Goal: Task Accomplishment & Management: Use online tool/utility

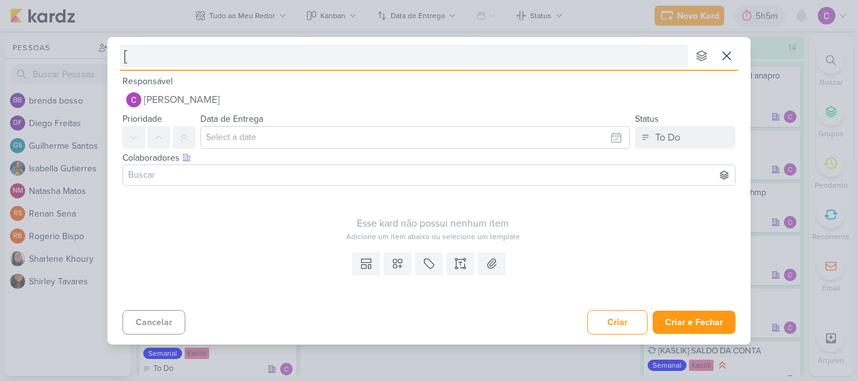
type input "[m"
type input "[mip]"
type input "[mip]le"
type input "[mip]lead a"
type input "[mip]lead adds"
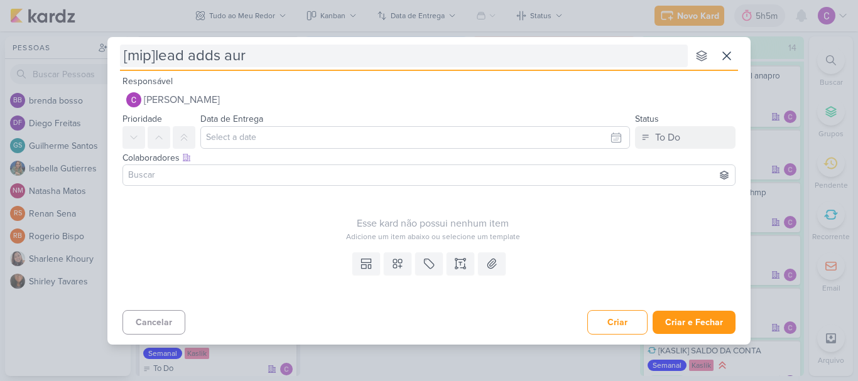
type input "[mip]lead adds aura"
type input "[mip]lead adds aura imagens ap"
type input "[mip]lead adds aura imagens apto"
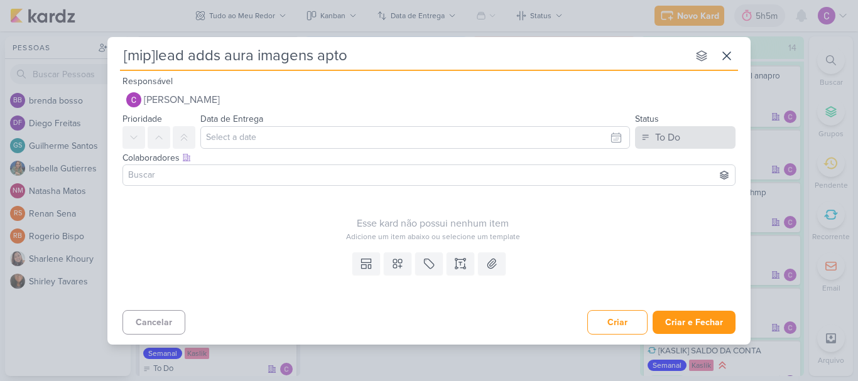
type input "[mip]lead adds aura imagens apto"
click at [661, 146] on button "To Do" at bounding box center [685, 137] width 101 height 23
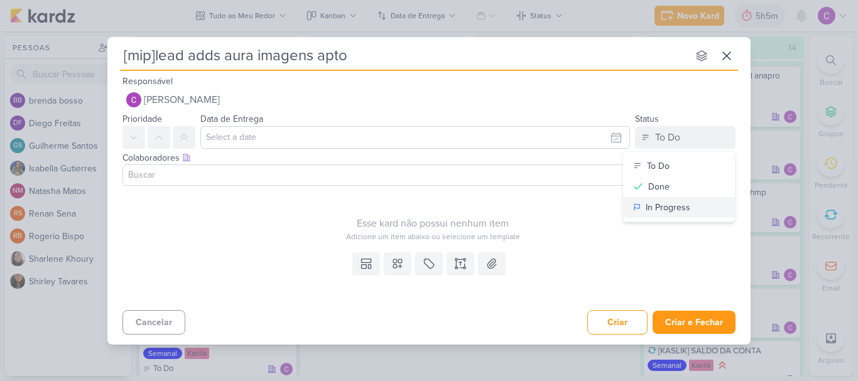
click at [665, 205] on div "In Progress" at bounding box center [668, 207] width 45 height 13
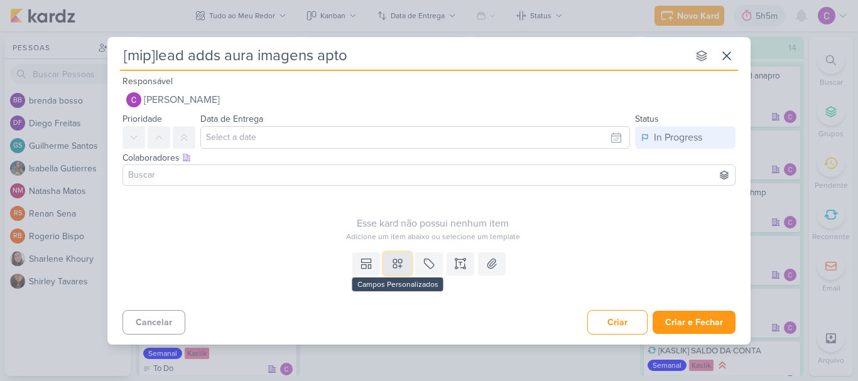
click at [406, 263] on button at bounding box center [398, 264] width 28 height 23
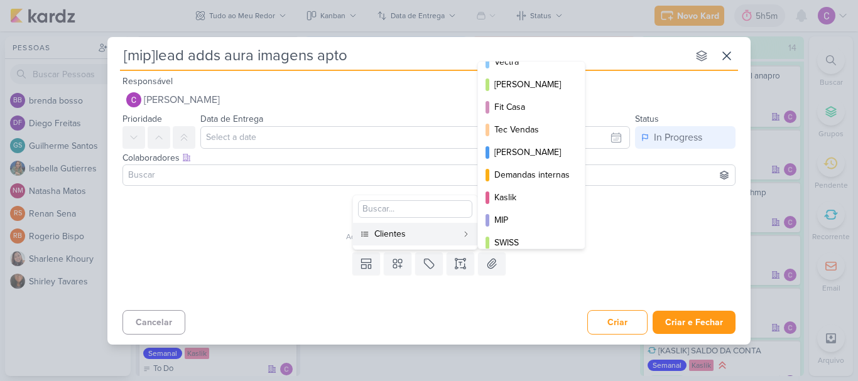
scroll to position [182, 0]
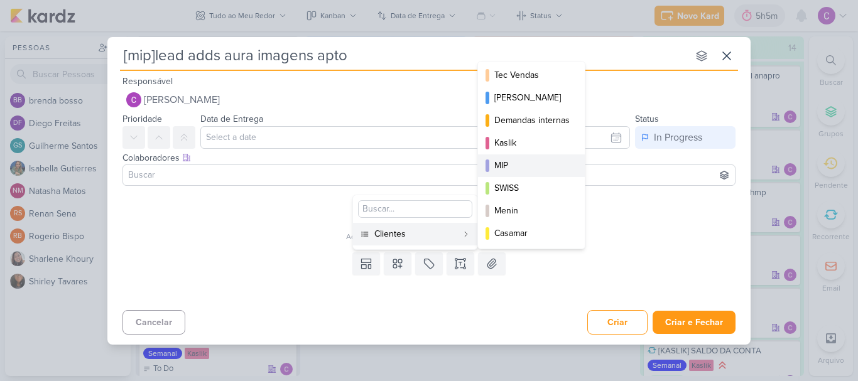
click at [513, 166] on div "MIP" at bounding box center [531, 165] width 75 height 13
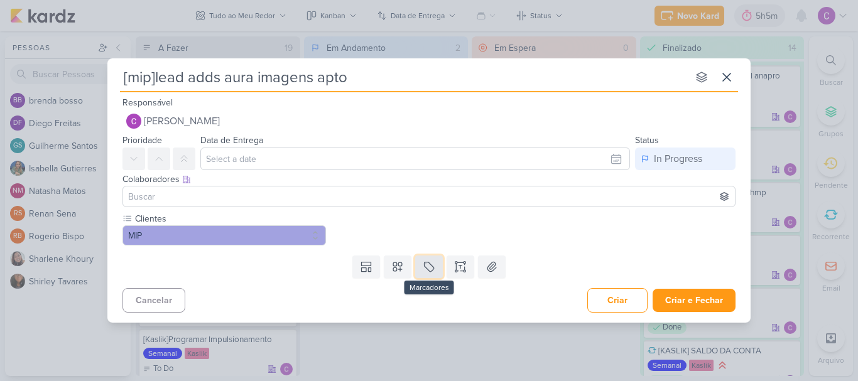
click at [428, 258] on button at bounding box center [429, 267] width 28 height 23
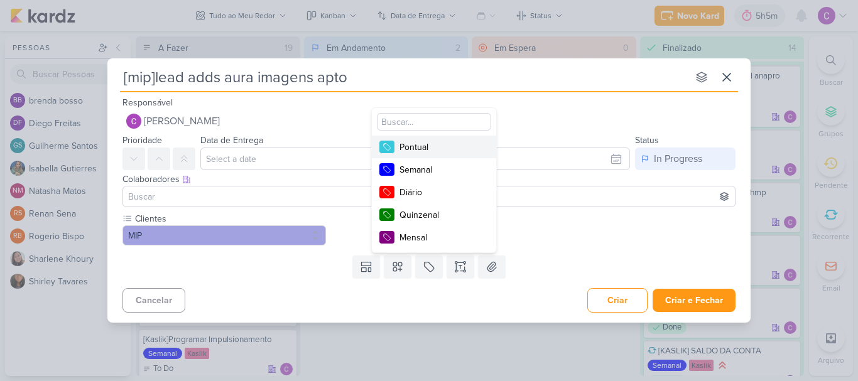
click at [421, 148] on div "Pontual" at bounding box center [440, 147] width 82 height 13
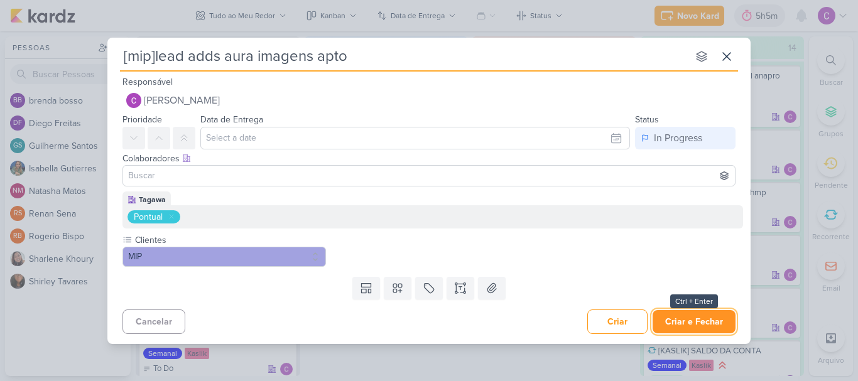
click at [697, 320] on button "Criar e Fechar" at bounding box center [694, 321] width 83 height 23
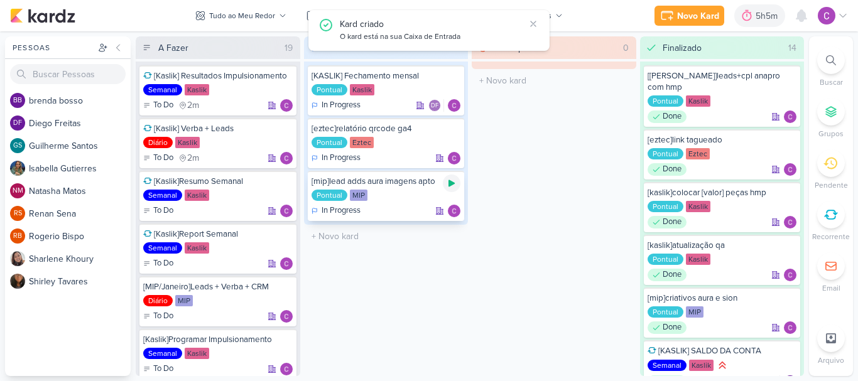
click at [450, 182] on icon at bounding box center [451, 183] width 6 height 7
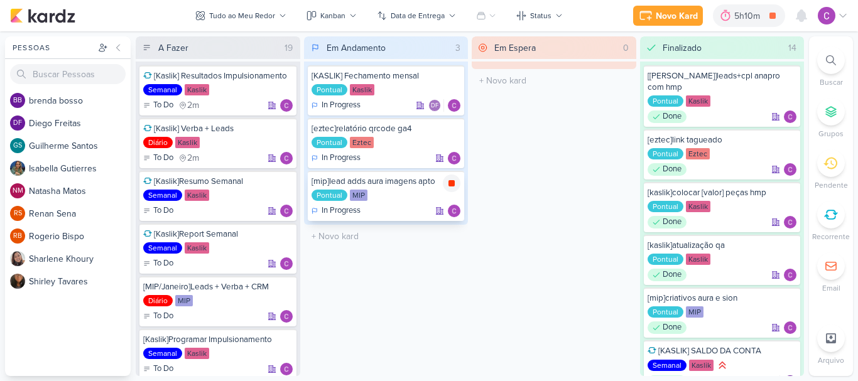
click at [452, 185] on icon at bounding box center [451, 183] width 6 height 6
click at [762, 13] on div "5h10m" at bounding box center [767, 15] width 30 height 13
